Goal: Information Seeking & Learning: Learn about a topic

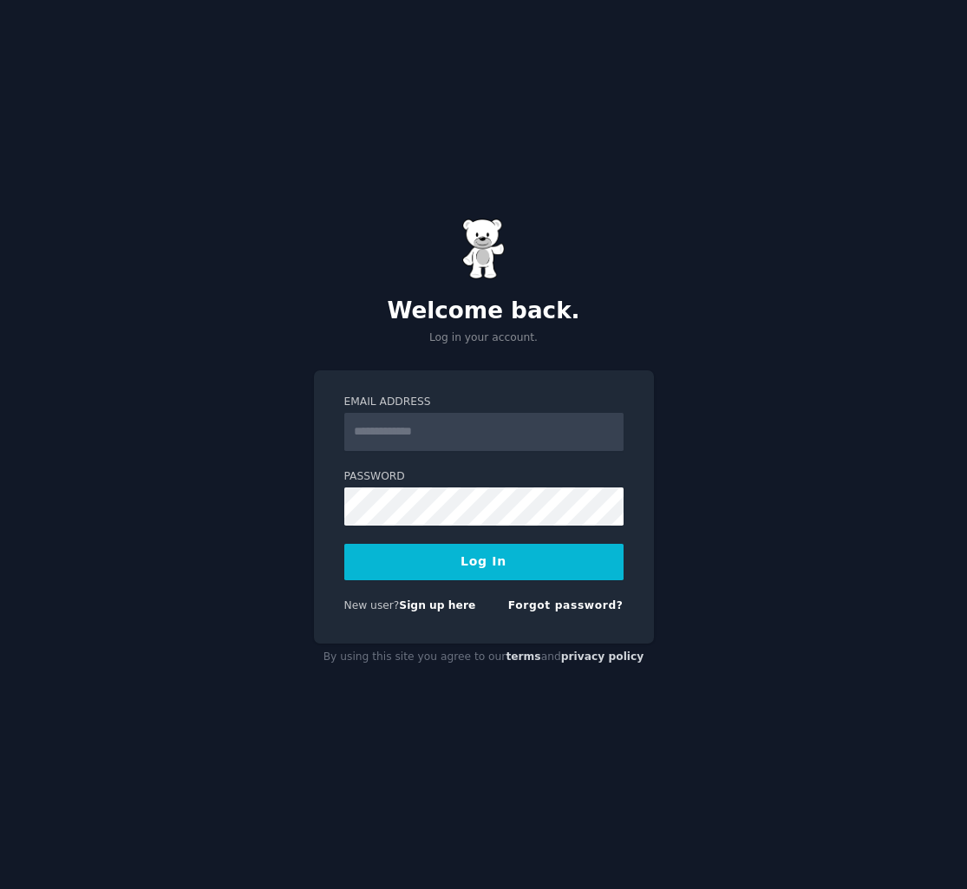
click at [344, 451] on div at bounding box center [344, 451] width 0 height 0
type input "**********"
click at [541, 573] on button "Log In" at bounding box center [483, 562] width 279 height 36
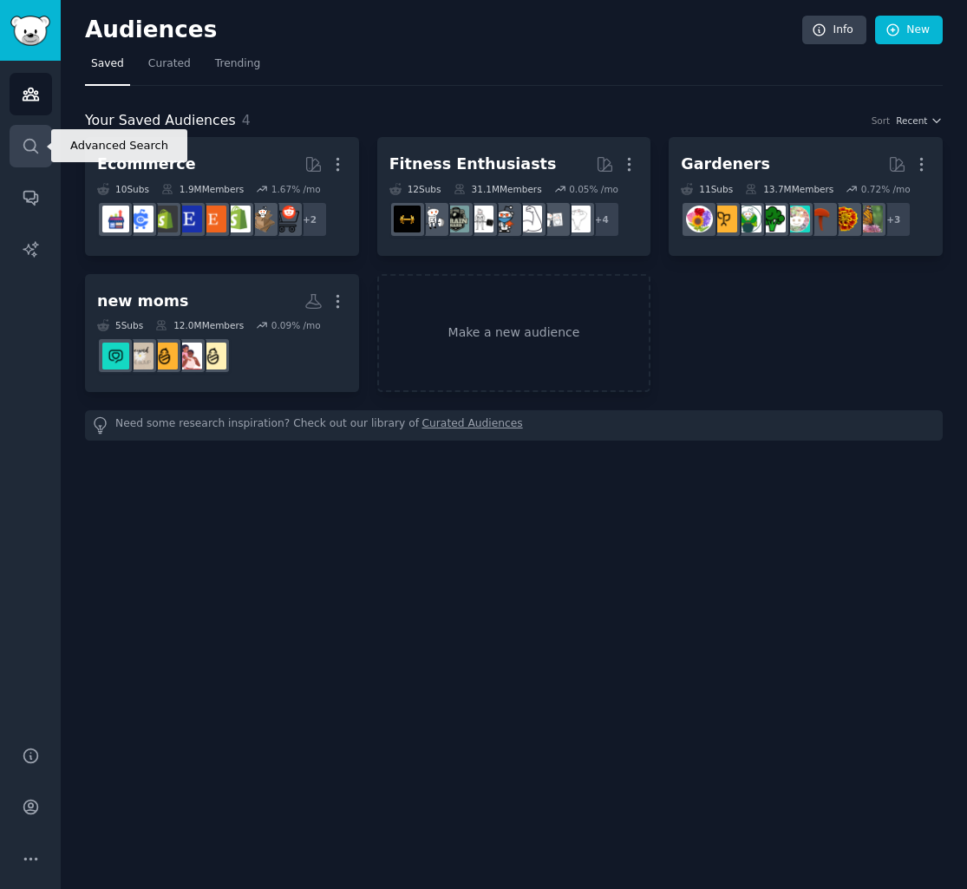
click at [27, 151] on icon "Sidebar" at bounding box center [31, 146] width 18 height 18
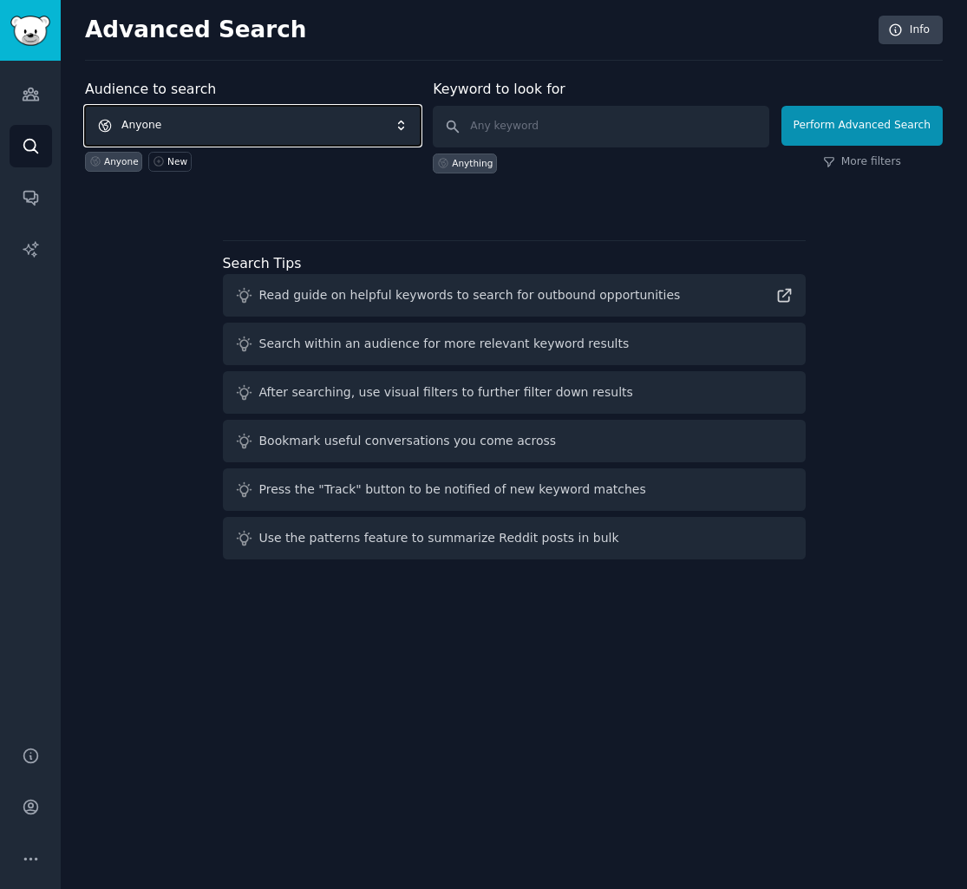
click at [309, 122] on span "Anyone" at bounding box center [253, 126] width 336 height 40
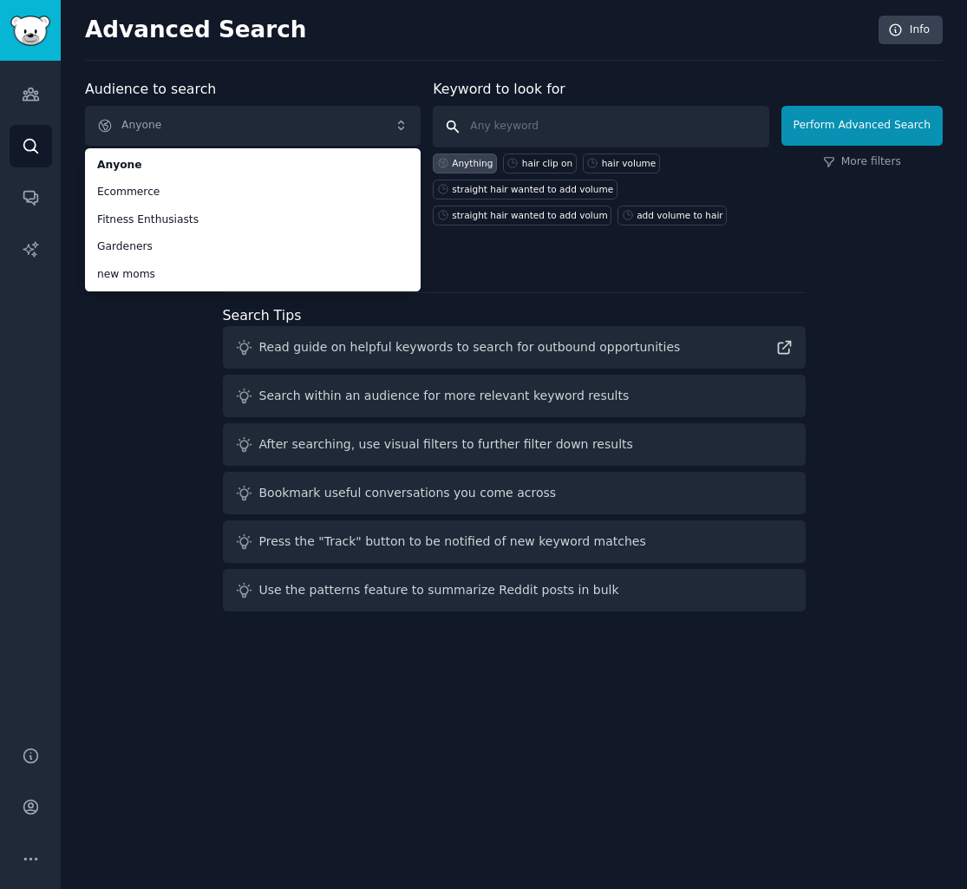
click at [537, 128] on input "text" at bounding box center [601, 127] width 336 height 42
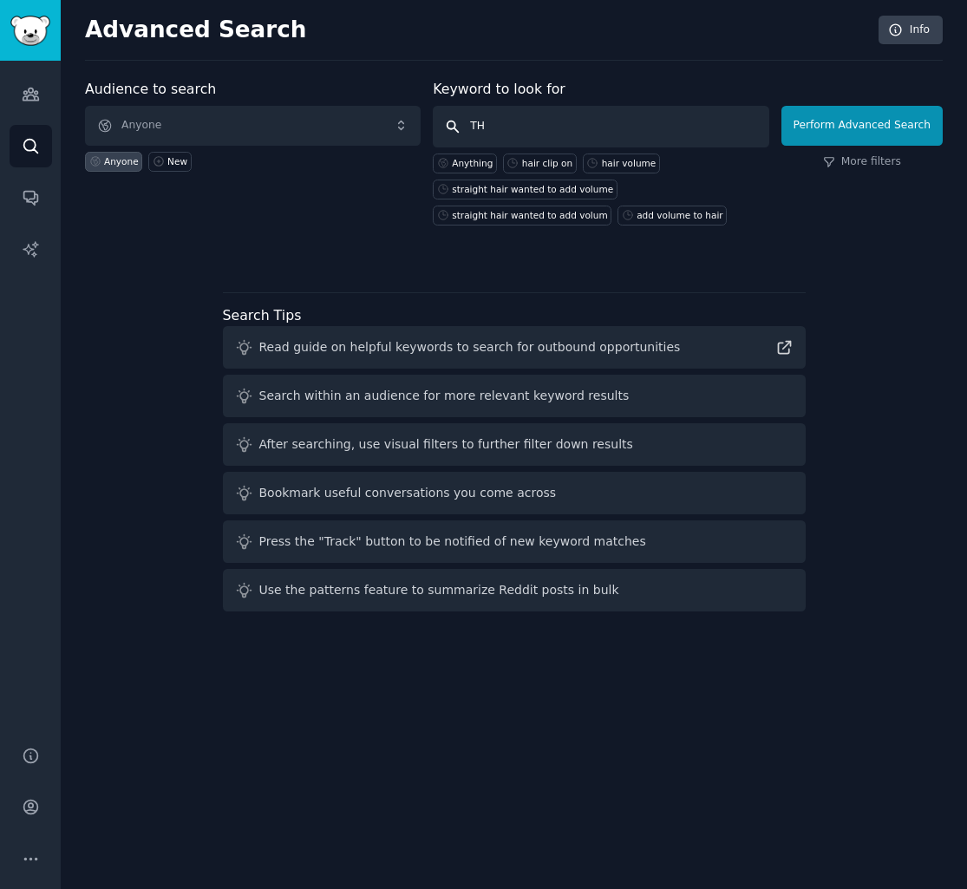
type input "T"
type input "athletes foot"
click button "Perform Advanced Search" at bounding box center [861, 126] width 161 height 40
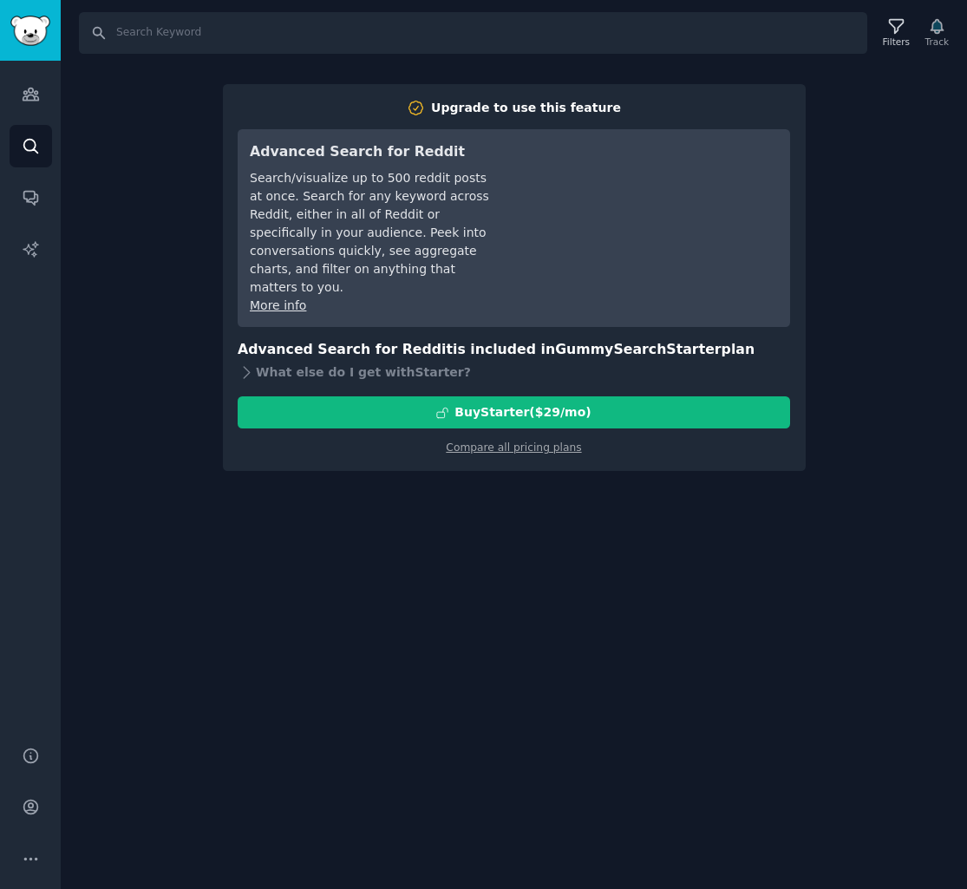
click at [890, 315] on div "Search Filters Track Upgrade to use this feature Advanced Search for Reddit Sea…" at bounding box center [514, 444] width 906 height 889
